Goal: Task Accomplishment & Management: Use online tool/utility

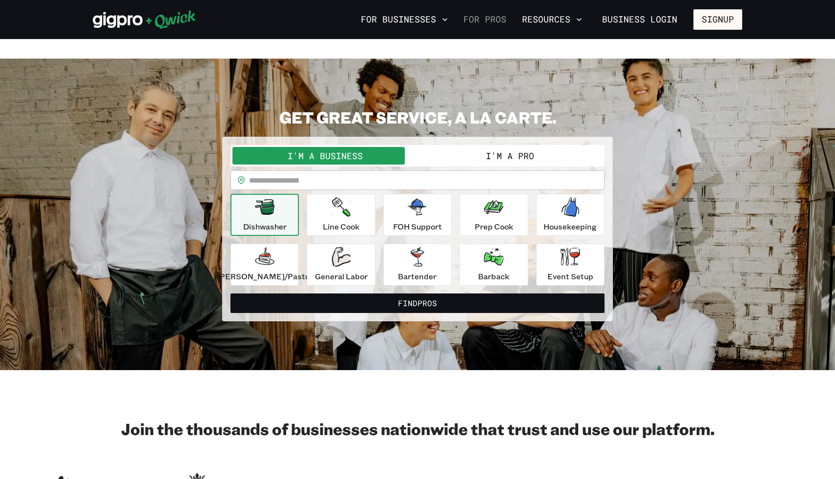
click at [480, 21] on link "For Pros" at bounding box center [485, 19] width 51 height 17
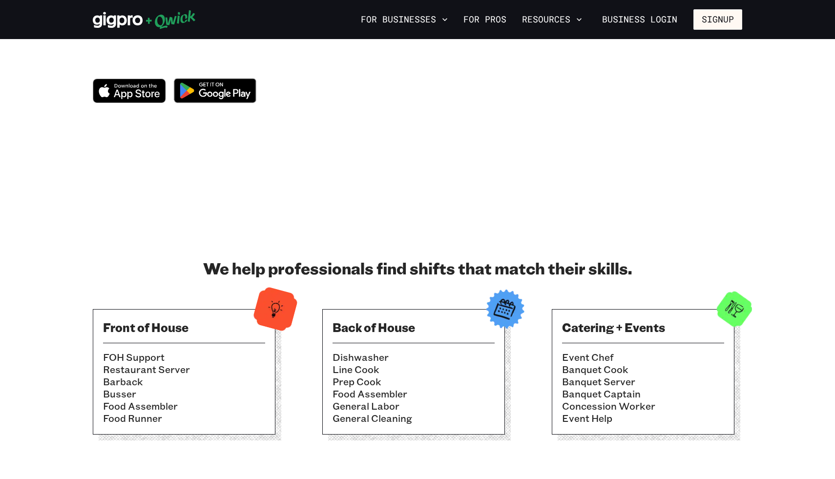
scroll to position [127, 0]
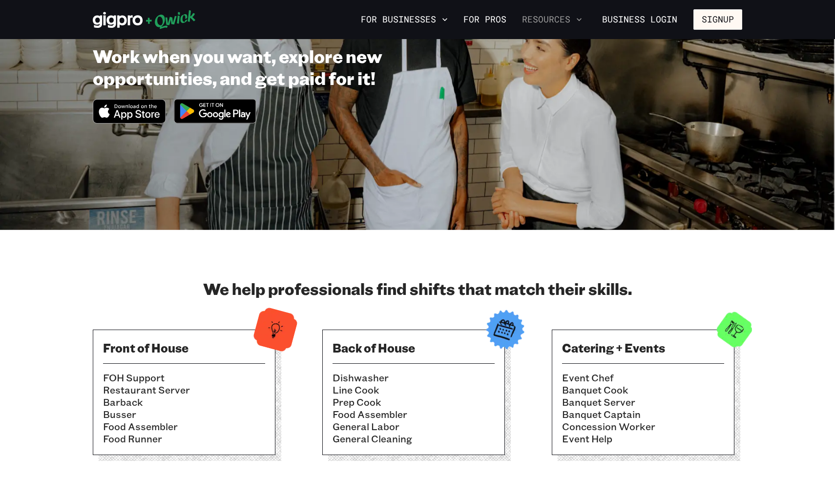
click at [547, 14] on button "Resources" at bounding box center [552, 19] width 68 height 17
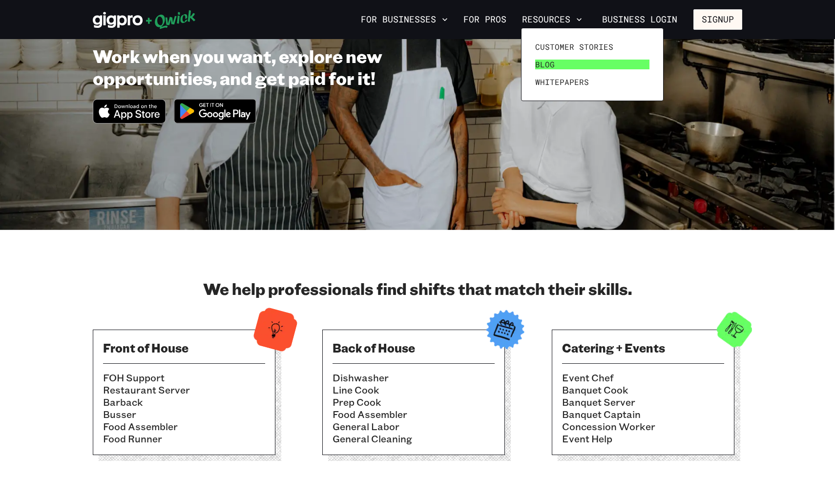
click at [550, 65] on span "Blog" at bounding box center [545, 65] width 20 height 10
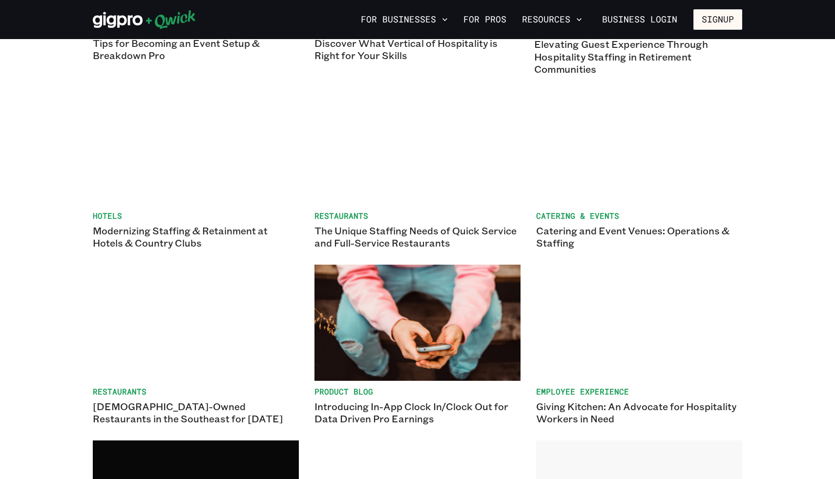
scroll to position [787, 0]
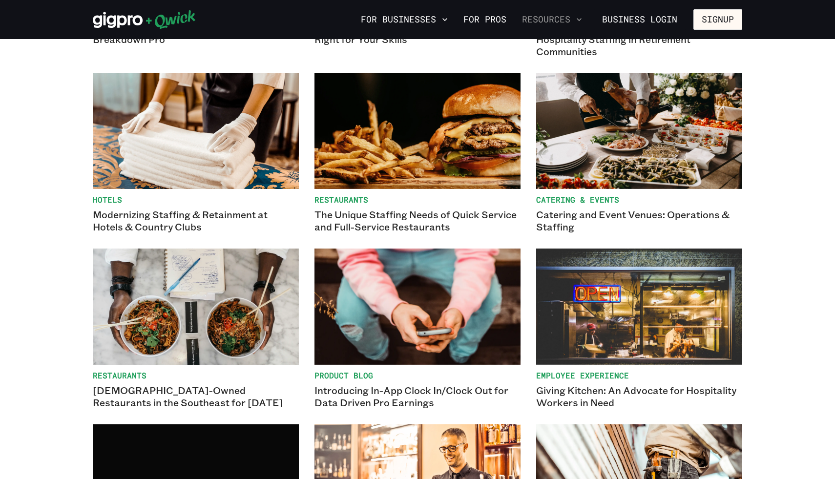
click at [579, 20] on icon "button" at bounding box center [579, 20] width 10 height 10
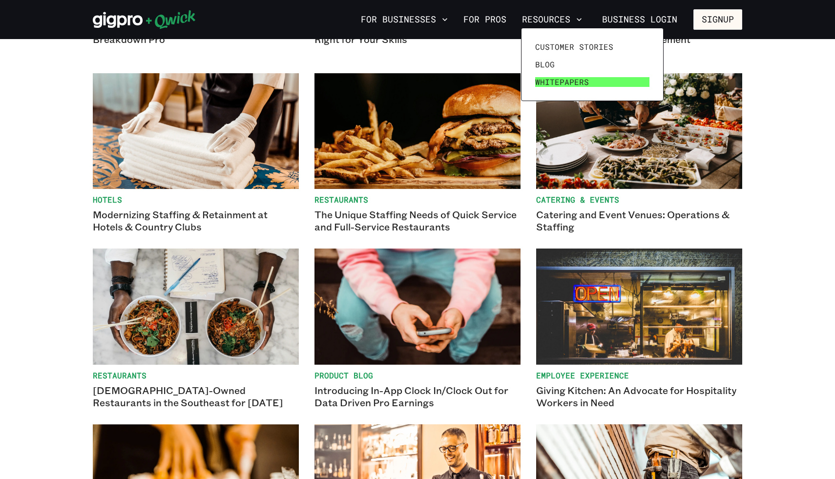
click at [571, 82] on span "Whitepapers" at bounding box center [562, 82] width 54 height 10
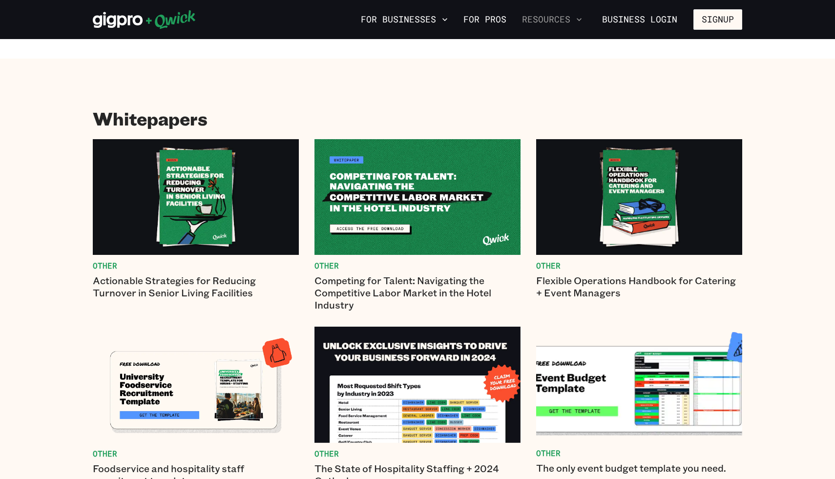
click at [565, 19] on button "Resources" at bounding box center [552, 19] width 68 height 17
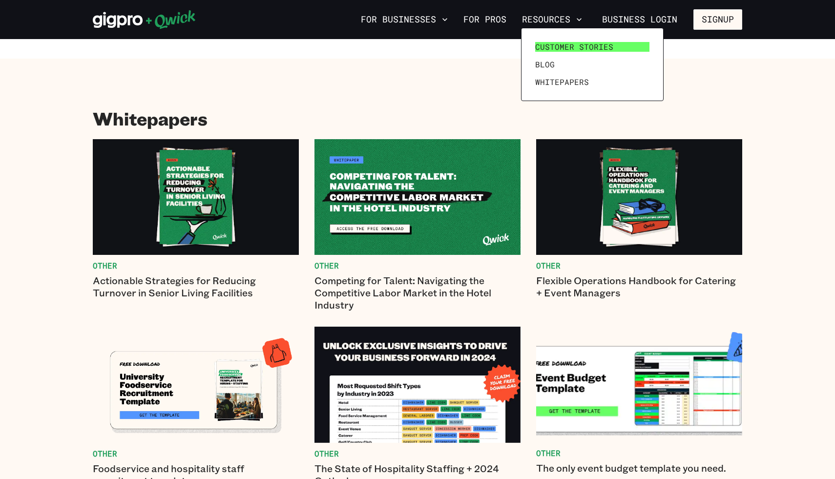
click at [566, 43] on span "Customer stories" at bounding box center [574, 47] width 78 height 10
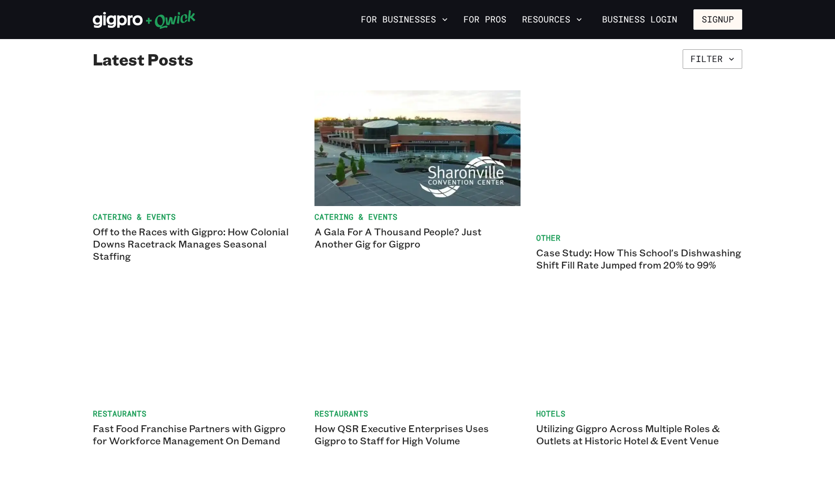
scroll to position [184, 0]
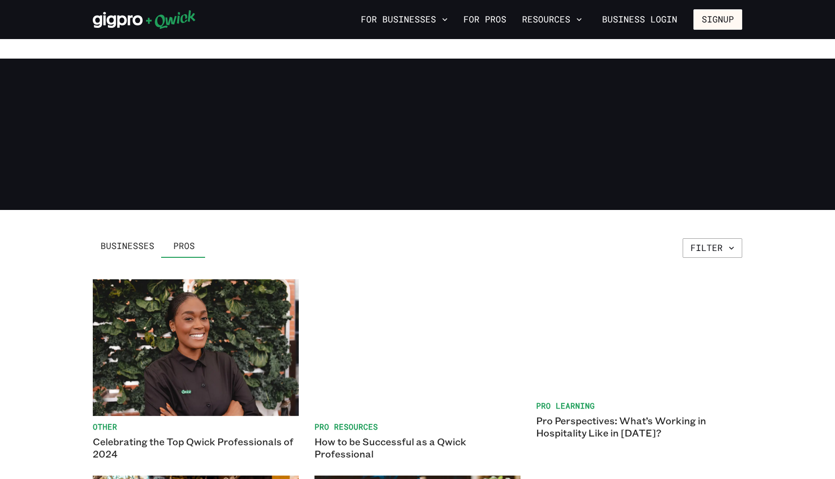
scroll to position [787, 0]
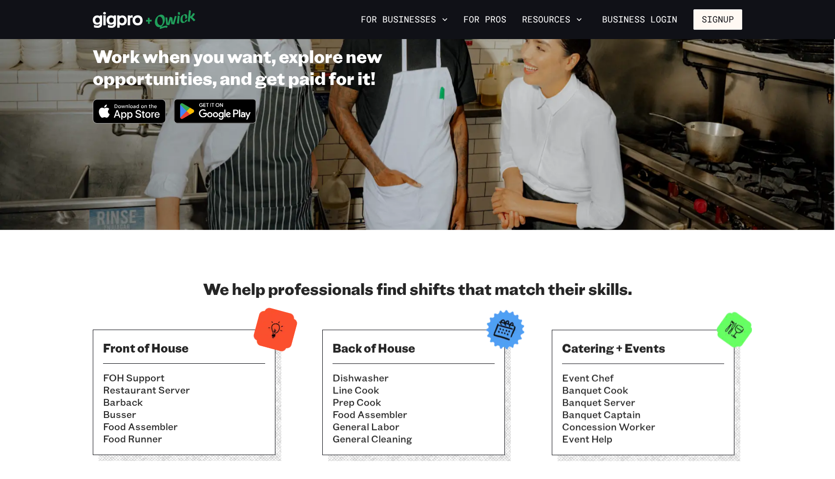
scroll to position [235, 0]
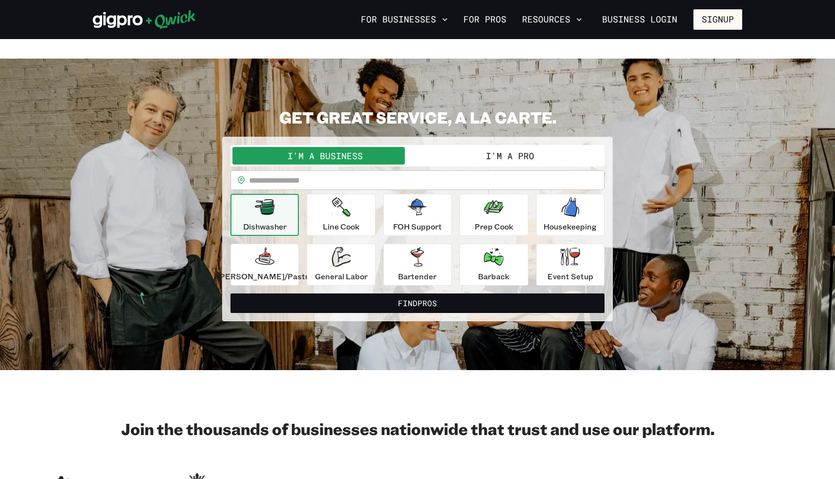
click at [469, 149] on div "**********" at bounding box center [418, 215] width 374 height 141
click at [469, 147] on button "I'm a Pro" at bounding box center [510, 156] width 185 height 18
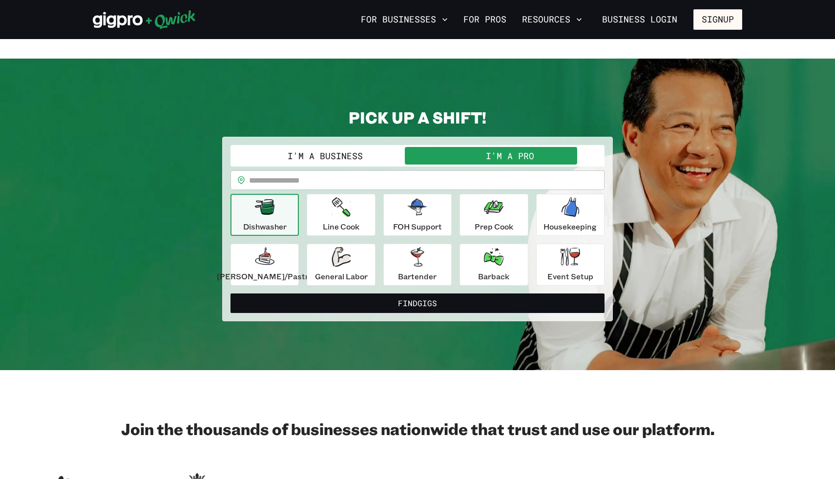
click at [434, 170] on input "text" at bounding box center [427, 180] width 356 height 20
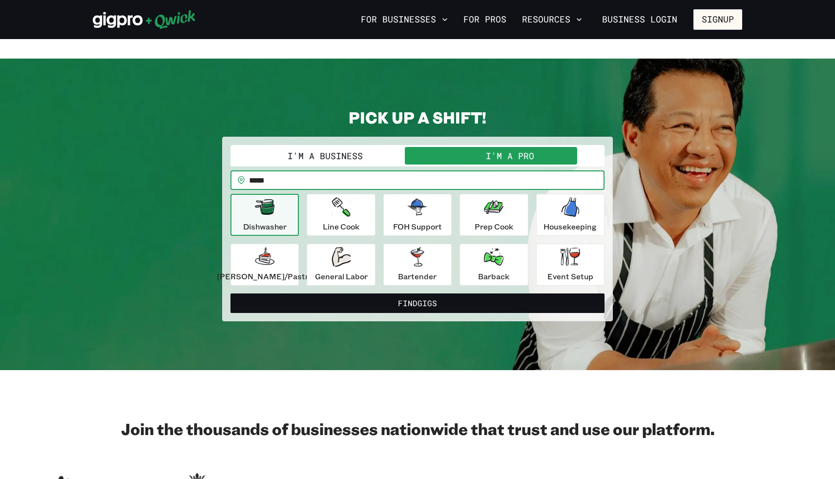
click at [231, 293] on button "Find Gigs" at bounding box center [418, 303] width 374 height 20
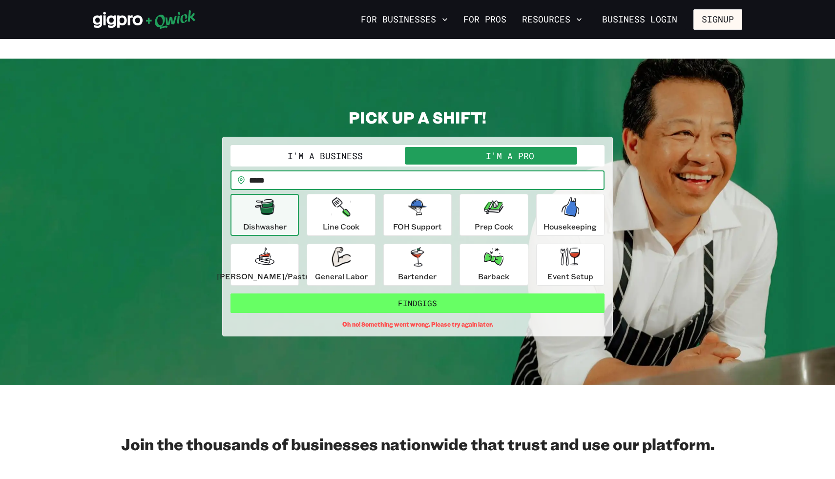
click at [430, 293] on button "Find Gigs" at bounding box center [418, 303] width 374 height 20
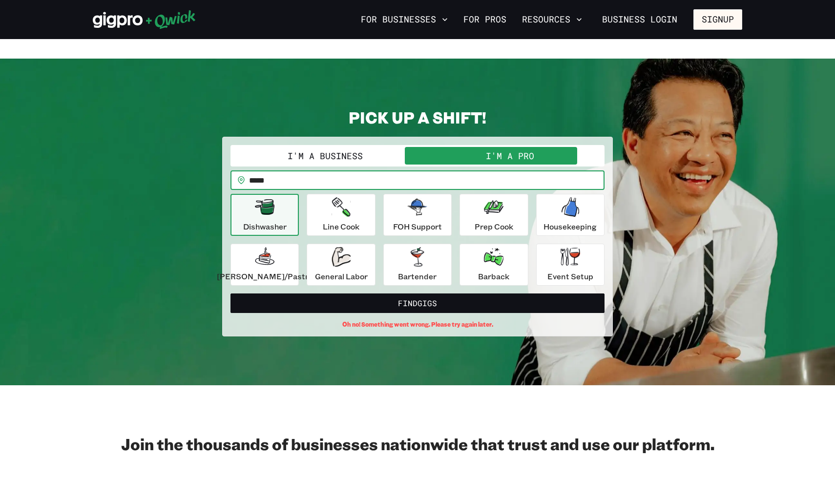
click at [364, 170] on input "*****" at bounding box center [427, 180] width 356 height 20
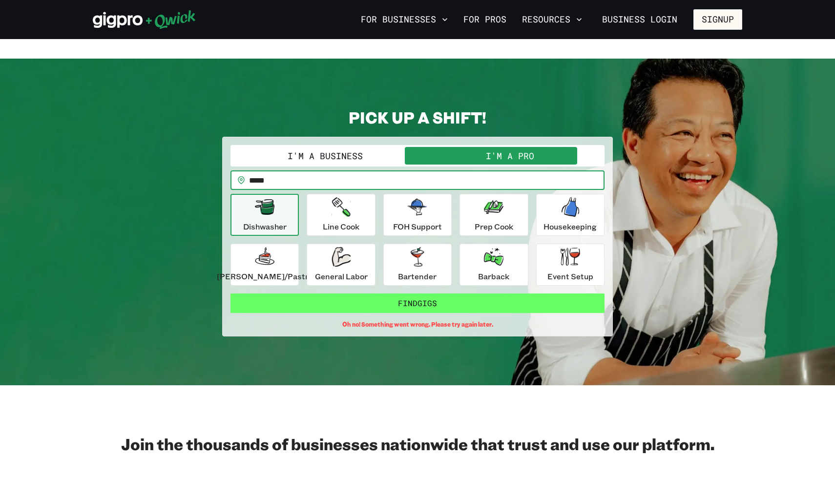
type input "*****"
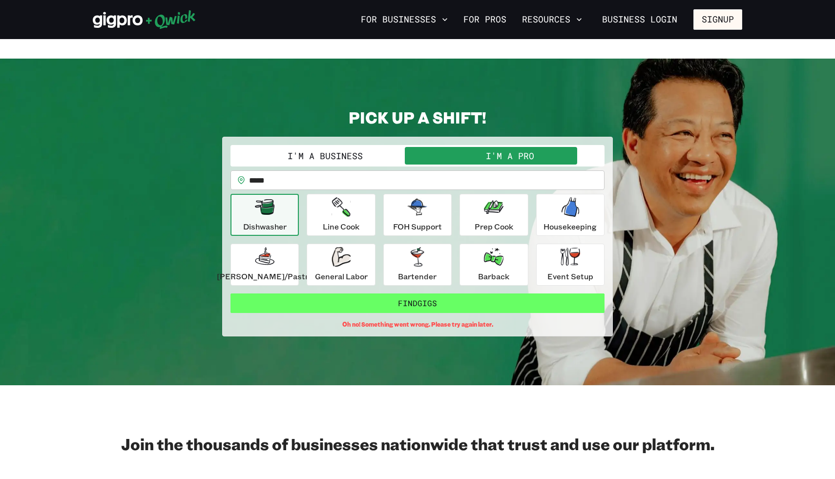
click at [390, 293] on button "Find Gigs" at bounding box center [418, 303] width 374 height 20
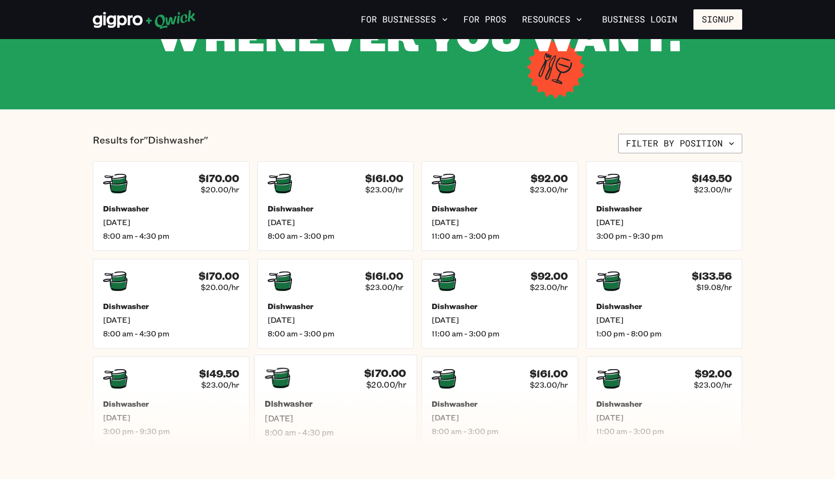
scroll to position [162, 0]
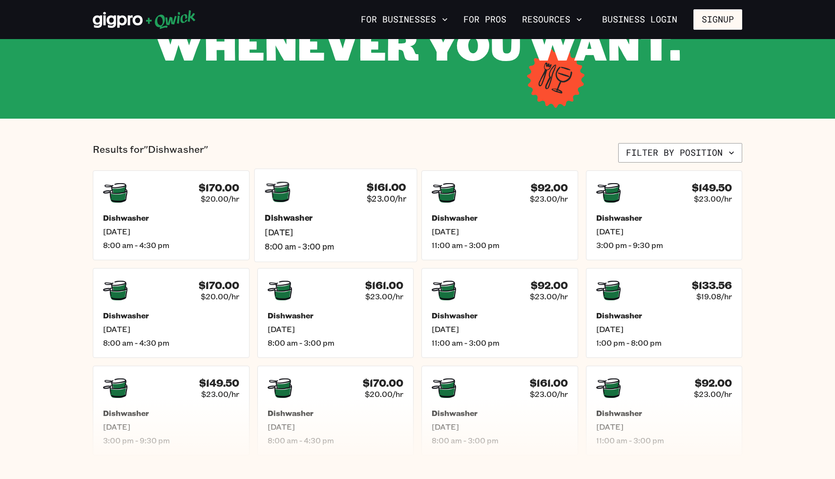
click at [359, 213] on h5 "Dishwasher" at bounding box center [336, 218] width 142 height 10
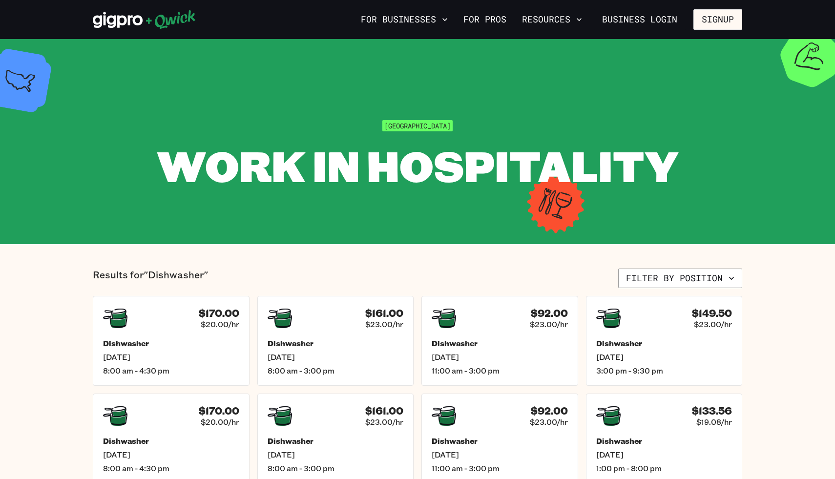
scroll to position [162, 0]
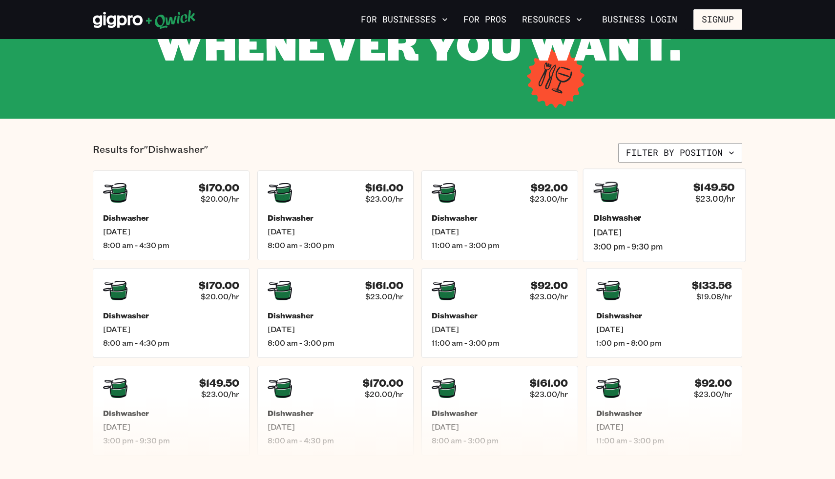
click at [628, 213] on h5 "Dishwasher" at bounding box center [664, 218] width 142 height 10
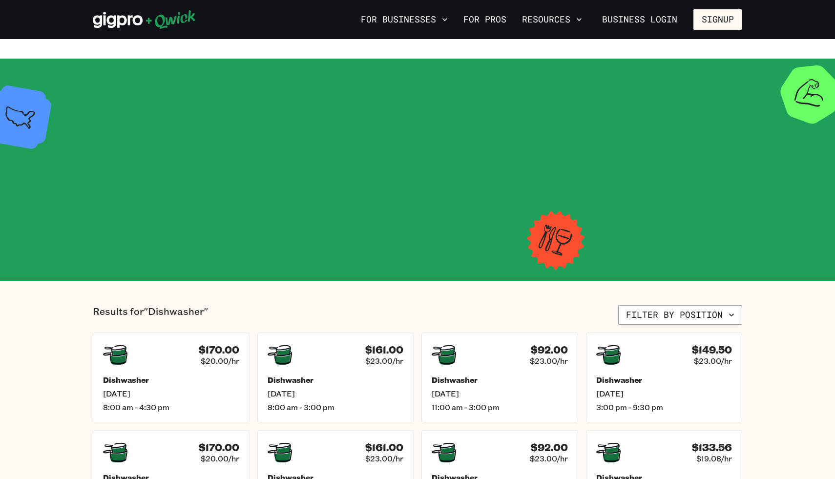
scroll to position [162, 0]
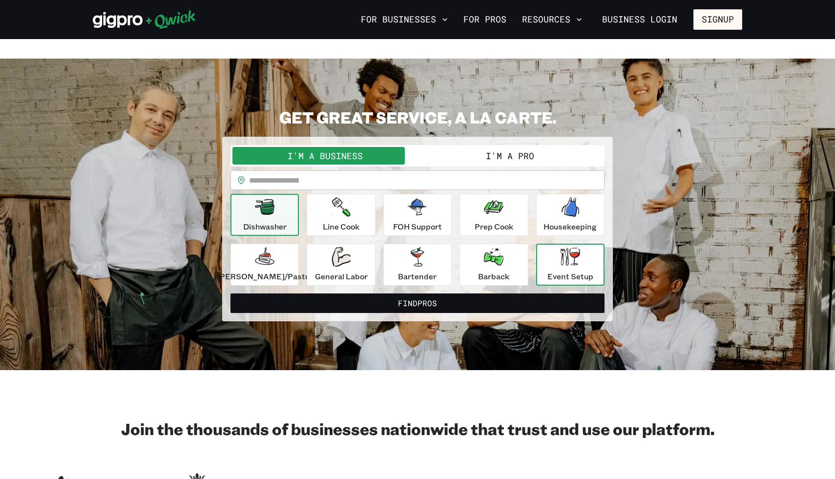
click at [547, 249] on div "Event Setup" at bounding box center [570, 264] width 46 height 35
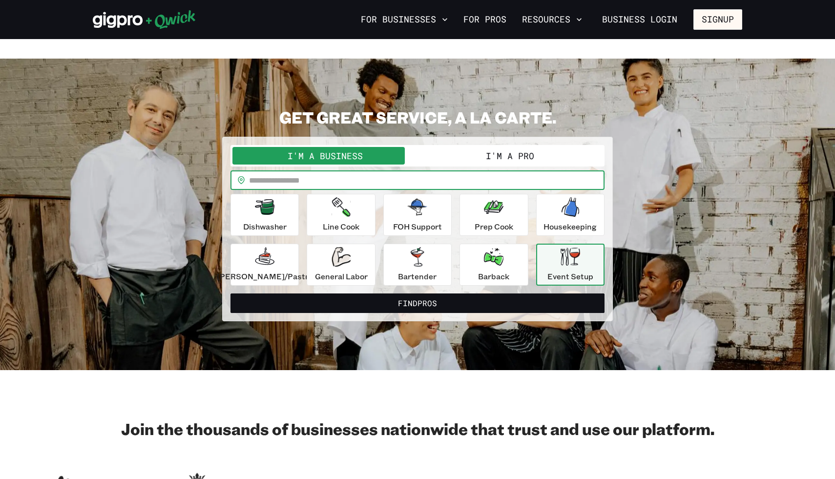
click at [493, 170] on input "text" at bounding box center [427, 180] width 356 height 20
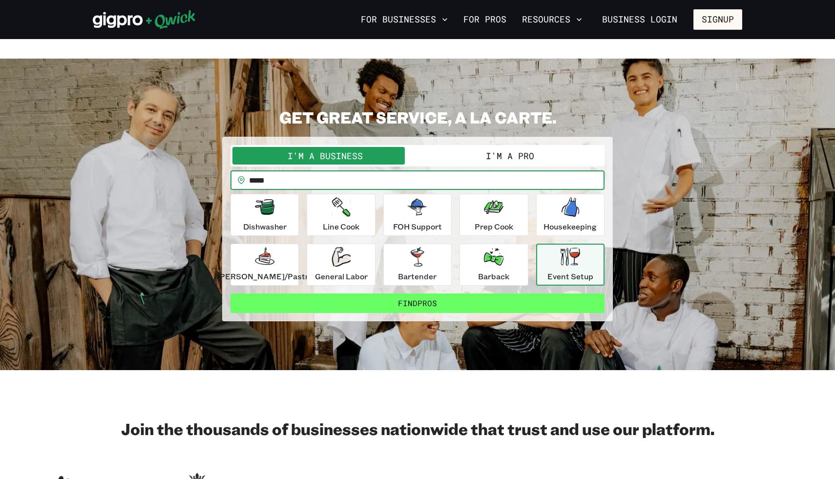
type input "*****"
click at [518, 293] on button "Find Pros" at bounding box center [418, 303] width 374 height 20
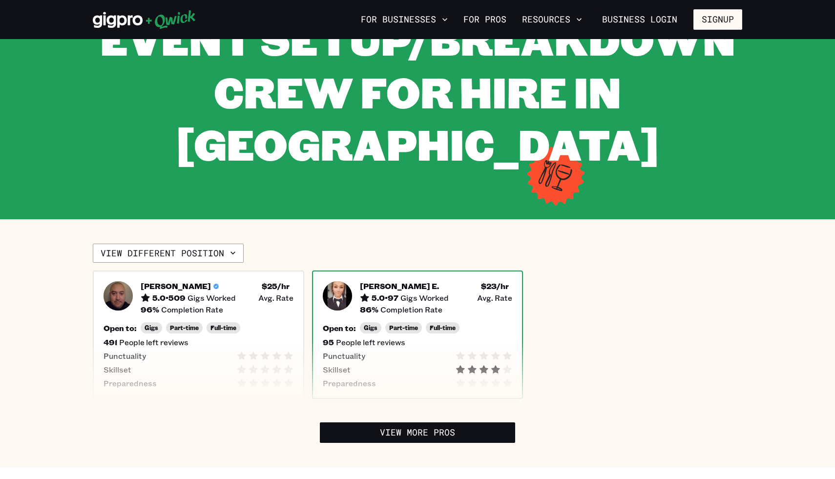
scroll to position [119, 0]
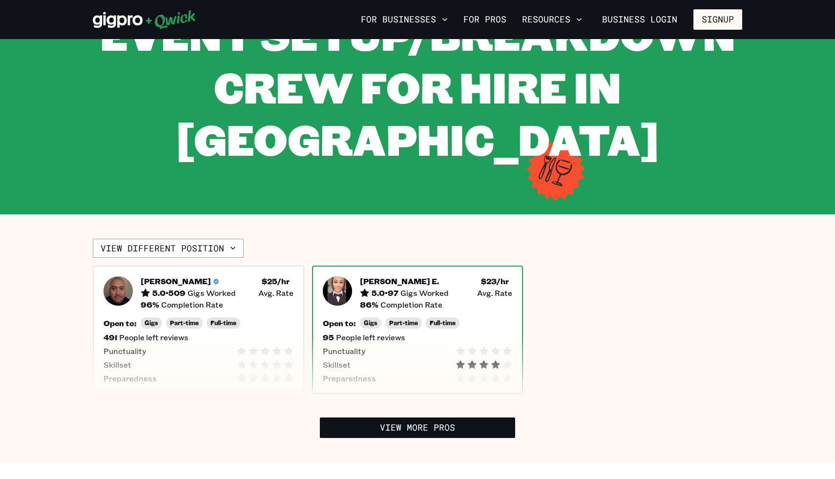
click at [452, 276] on div "Jamie E . E. 5.0 • 97 Gigs Worked $ 23 /hr • Avg. Rate" at bounding box center [436, 286] width 153 height 21
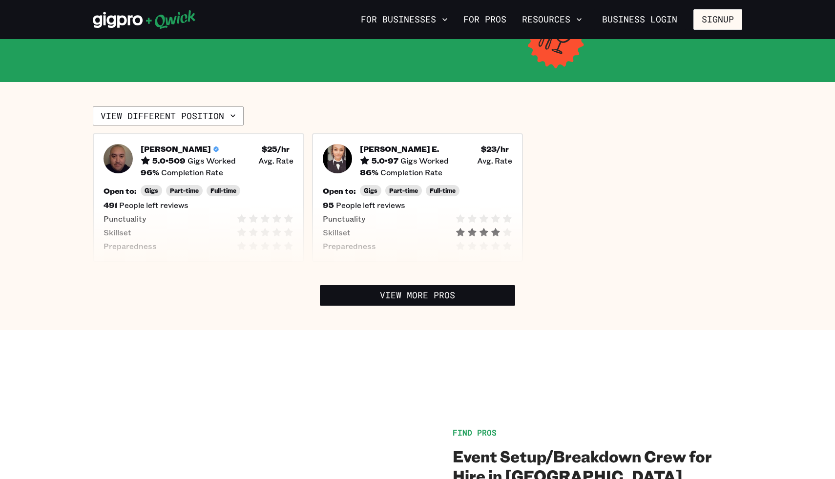
scroll to position [265, 0]
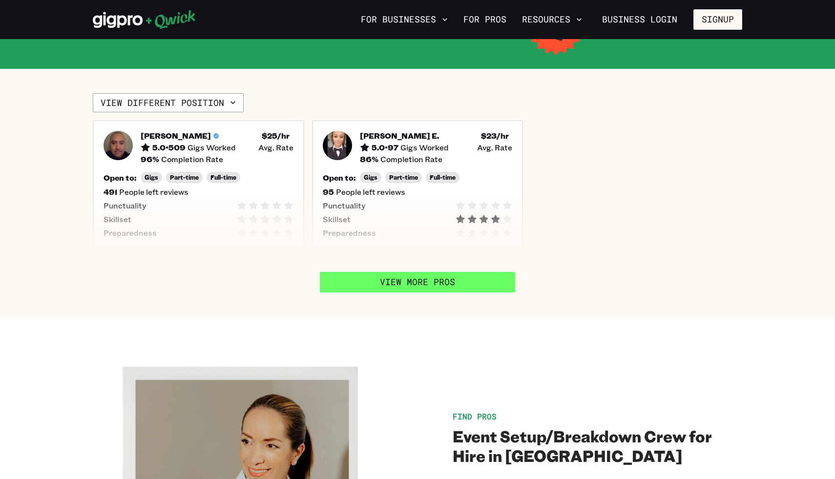
click at [370, 272] on link "View More Pros" at bounding box center [417, 282] width 195 height 21
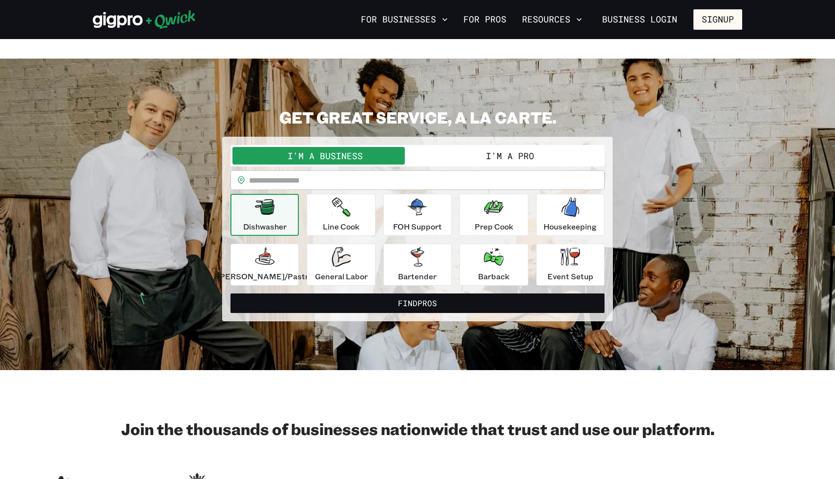
click at [391, 170] on input "text" at bounding box center [427, 180] width 356 height 20
click at [548, 247] on div "Event Setup" at bounding box center [570, 264] width 46 height 35
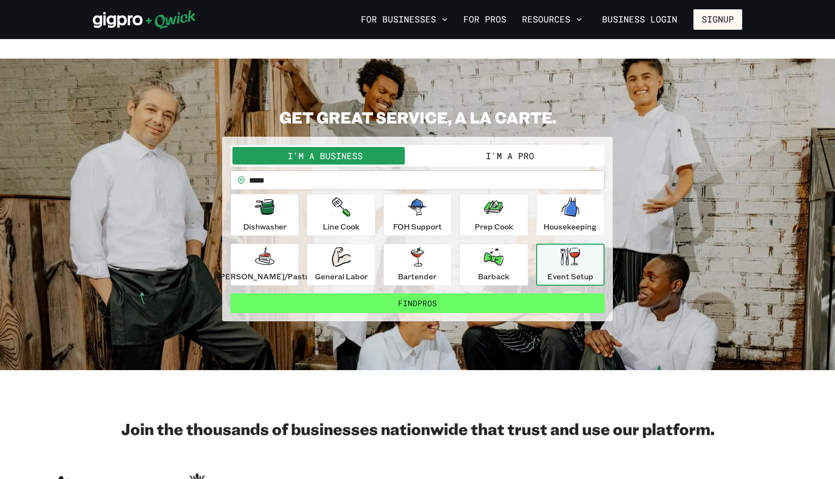
click at [463, 293] on button "Find Pros" at bounding box center [418, 303] width 374 height 20
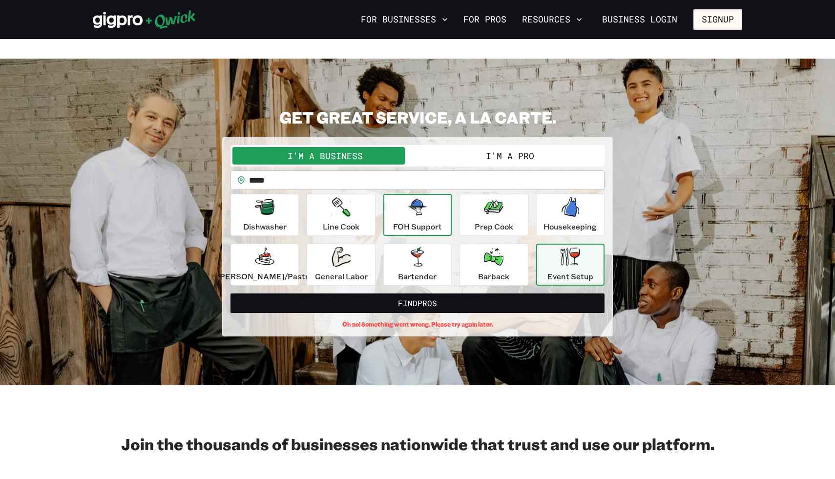
click at [430, 215] on button "FOH Support" at bounding box center [417, 215] width 68 height 42
click at [439, 293] on form "**********" at bounding box center [418, 236] width 374 height 183
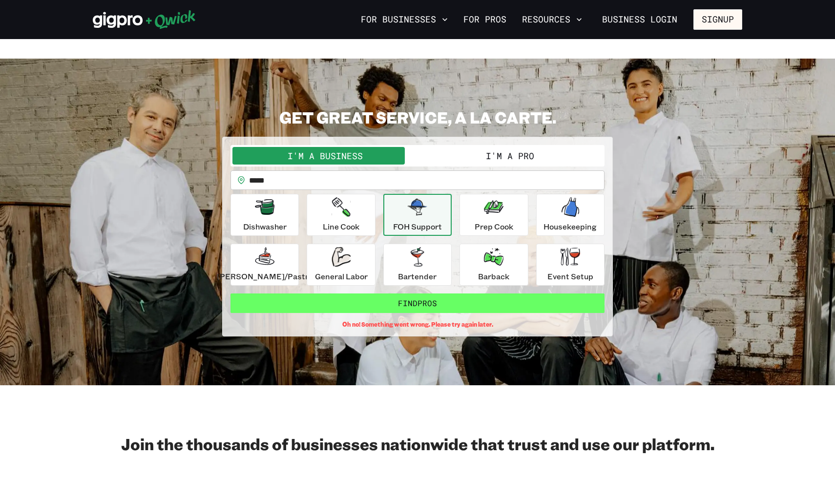
click at [439, 293] on button "Find Pros" at bounding box center [418, 303] width 374 height 20
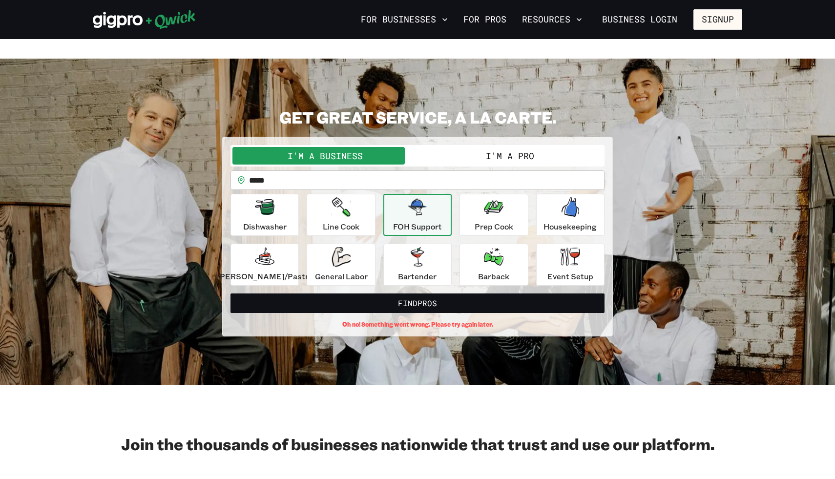
click at [483, 147] on button "I'm a Pro" at bounding box center [510, 156] width 185 height 18
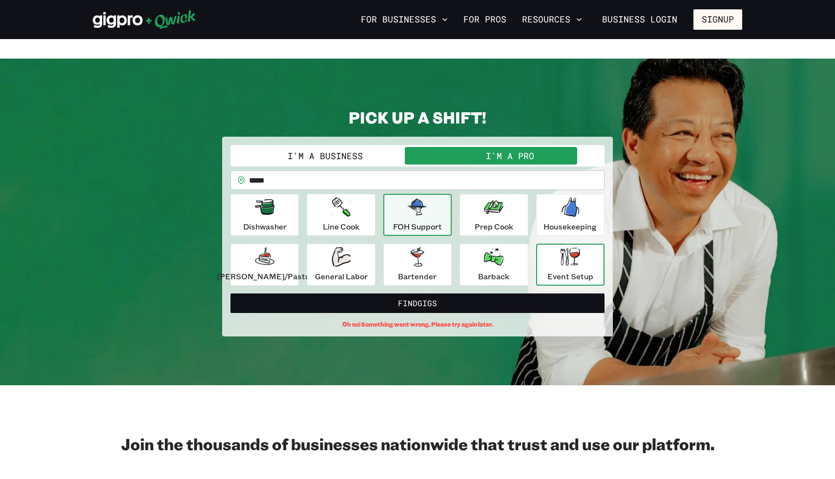
click at [558, 271] on p "Event Setup" at bounding box center [570, 277] width 46 height 12
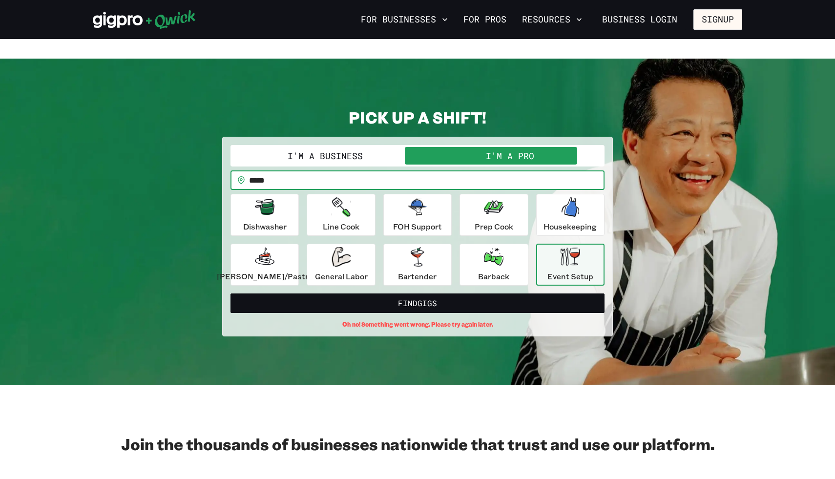
click at [285, 170] on input "*****" at bounding box center [427, 180] width 356 height 20
type input "*"
type input "*****"
click at [231, 293] on button "Find Gigs" at bounding box center [418, 303] width 374 height 20
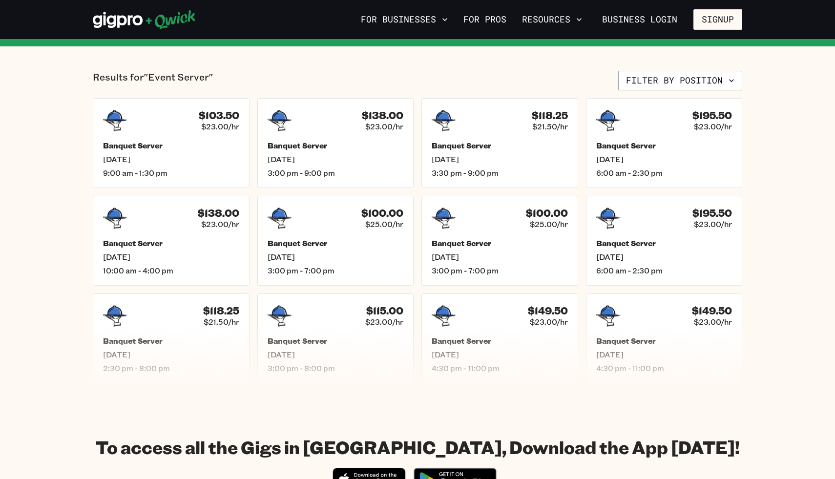
scroll to position [214, 0]
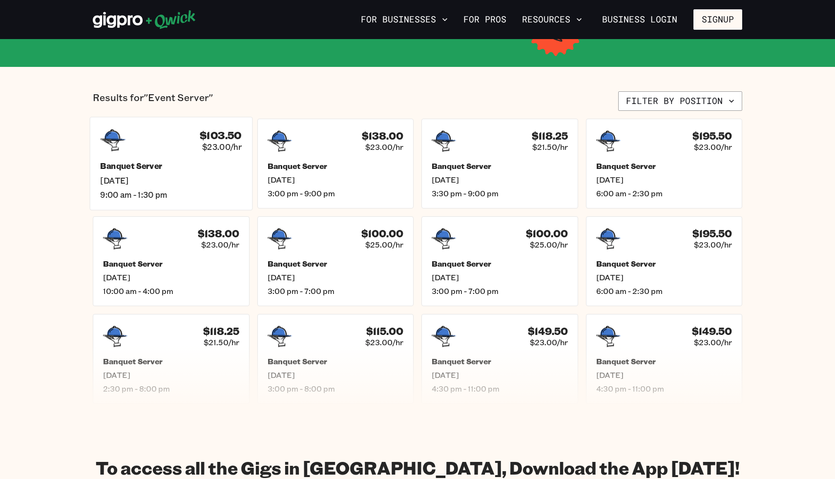
click at [202, 189] on span "9:00 am - 1:30 pm" at bounding box center [171, 194] width 142 height 10
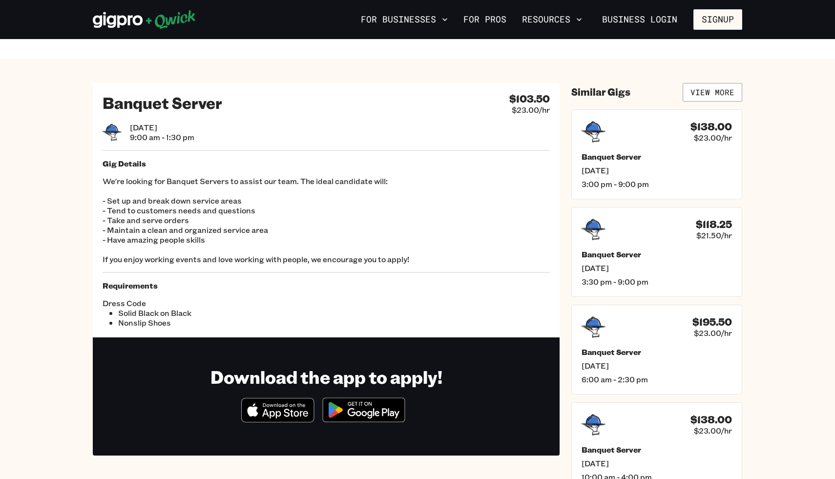
scroll to position [214, 0]
